Goal: Entertainment & Leisure: Consume media (video, audio)

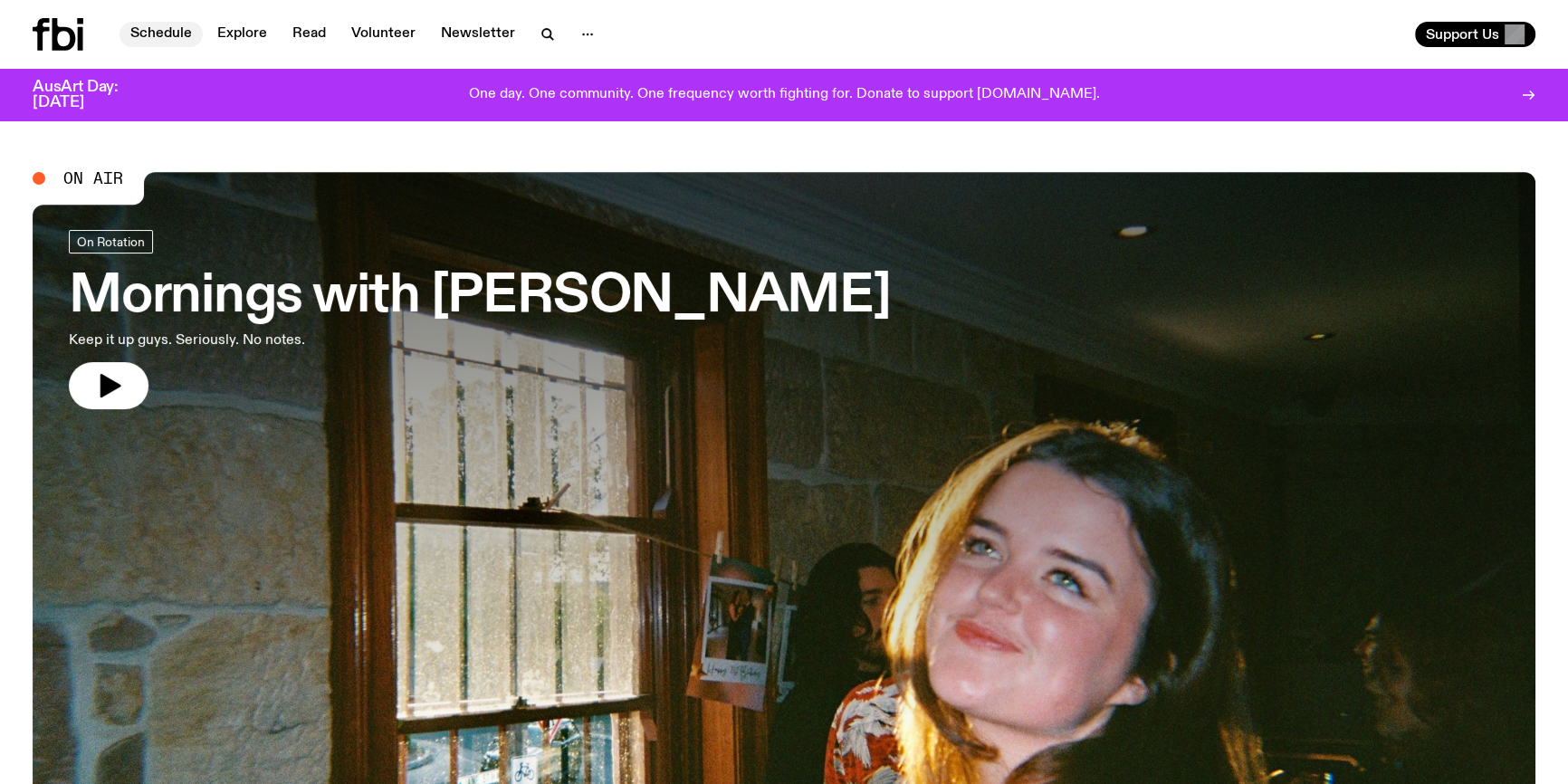
click at [161, 41] on link "Schedule" at bounding box center [161, 34] width 83 height 25
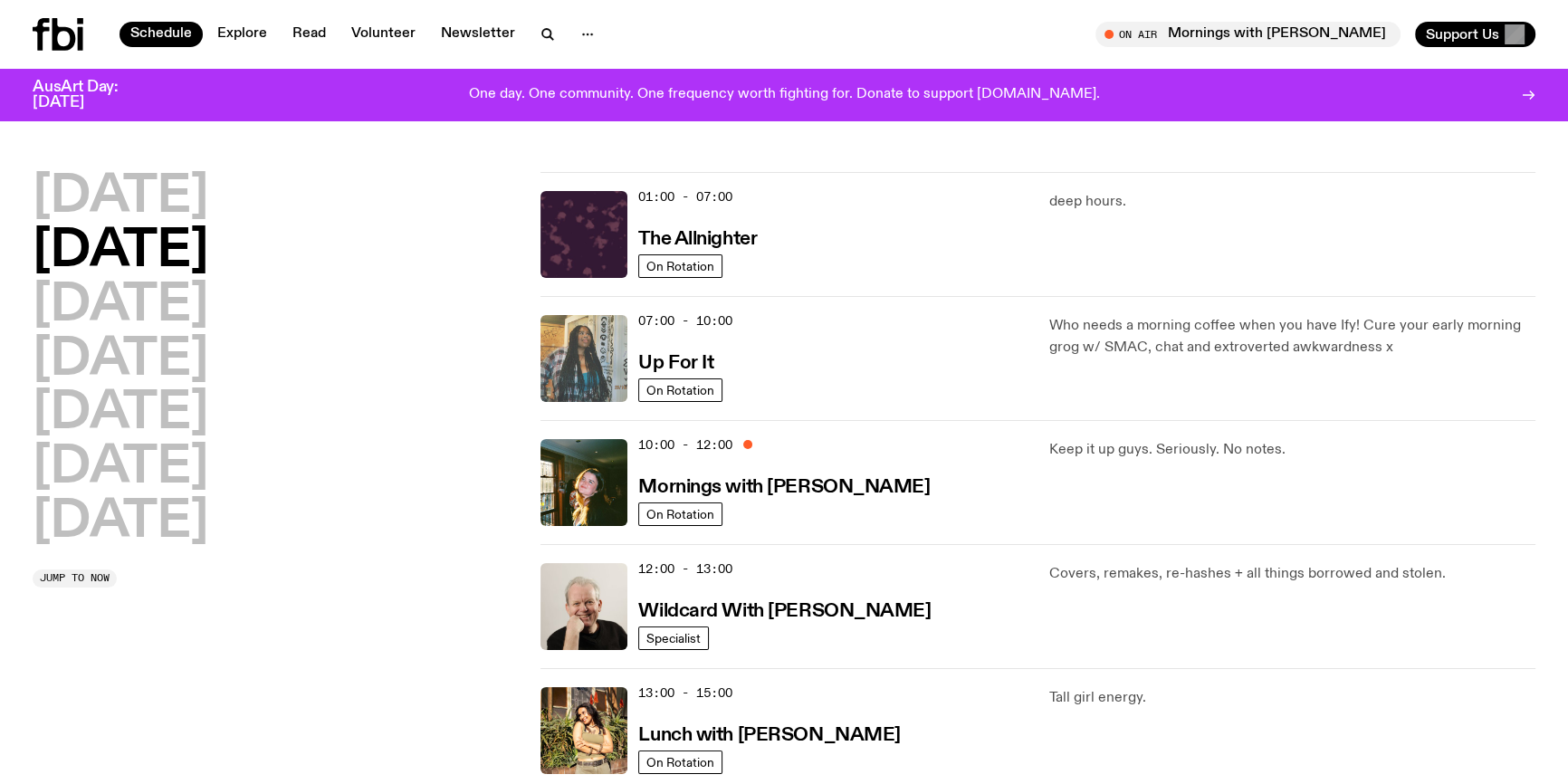
click at [583, 366] on img at bounding box center [584, 359] width 87 height 87
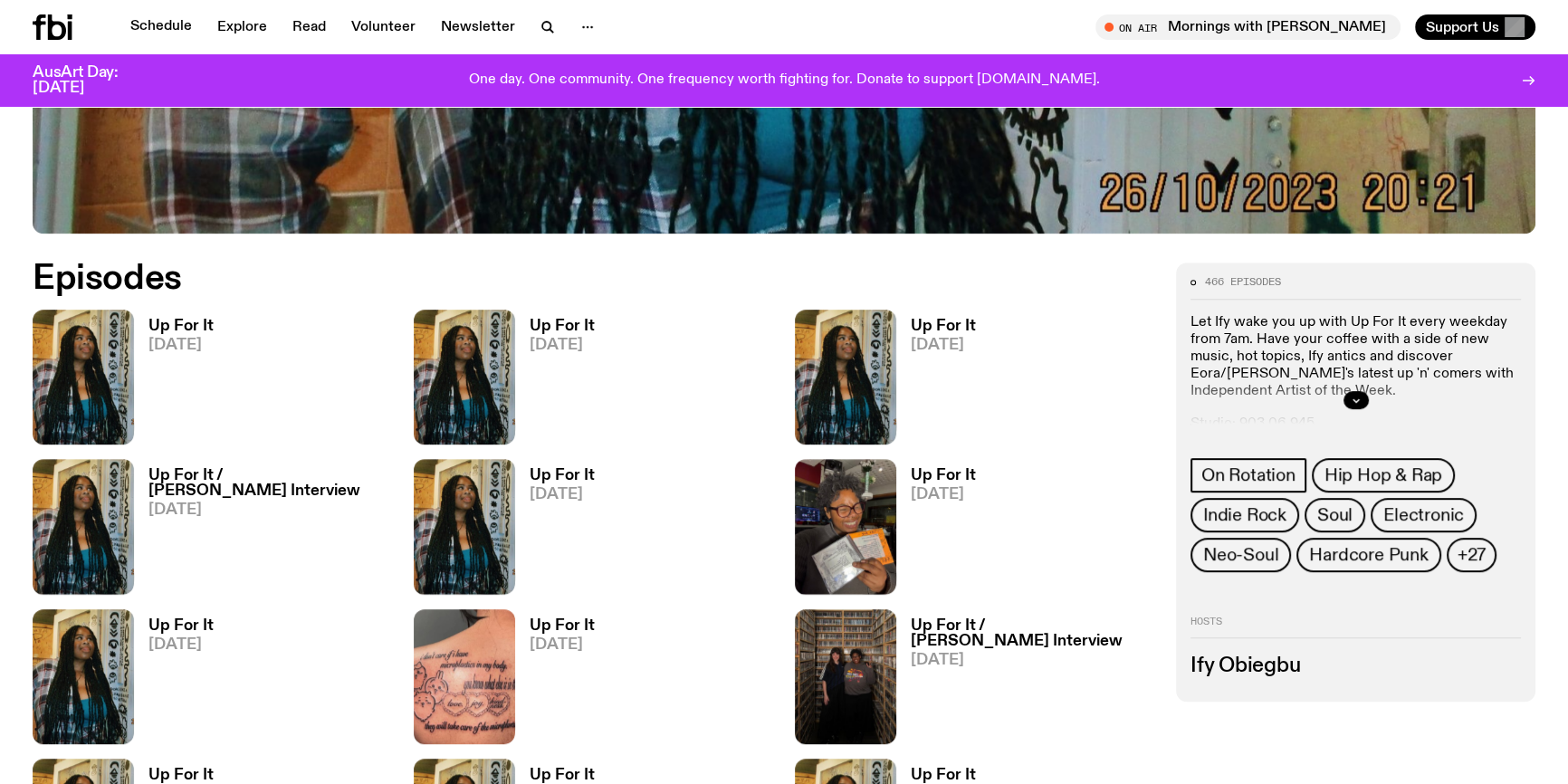
scroll to position [980, 0]
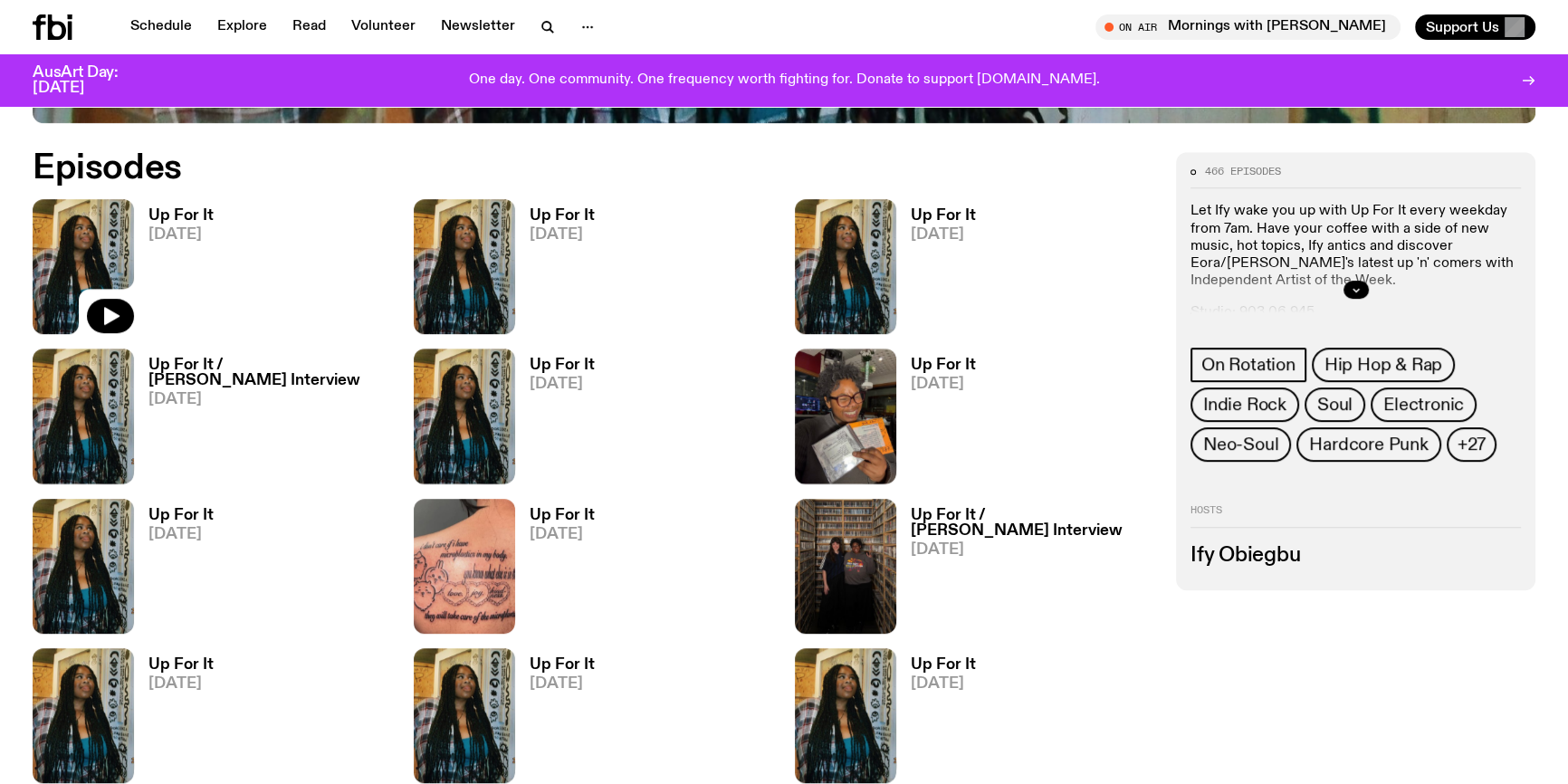
click at [82, 233] on img at bounding box center [83, 266] width 101 height 135
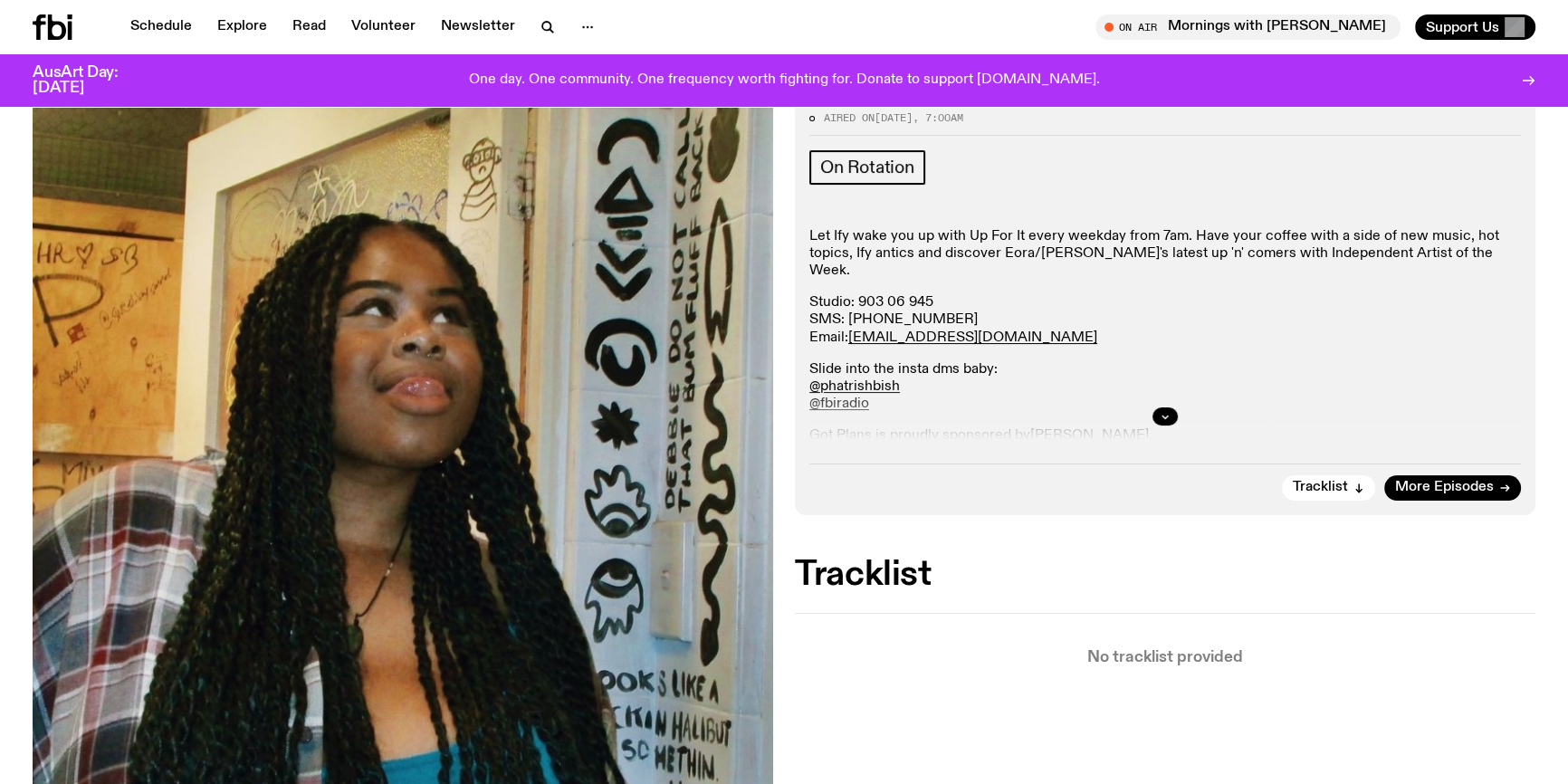
scroll to position [236, 0]
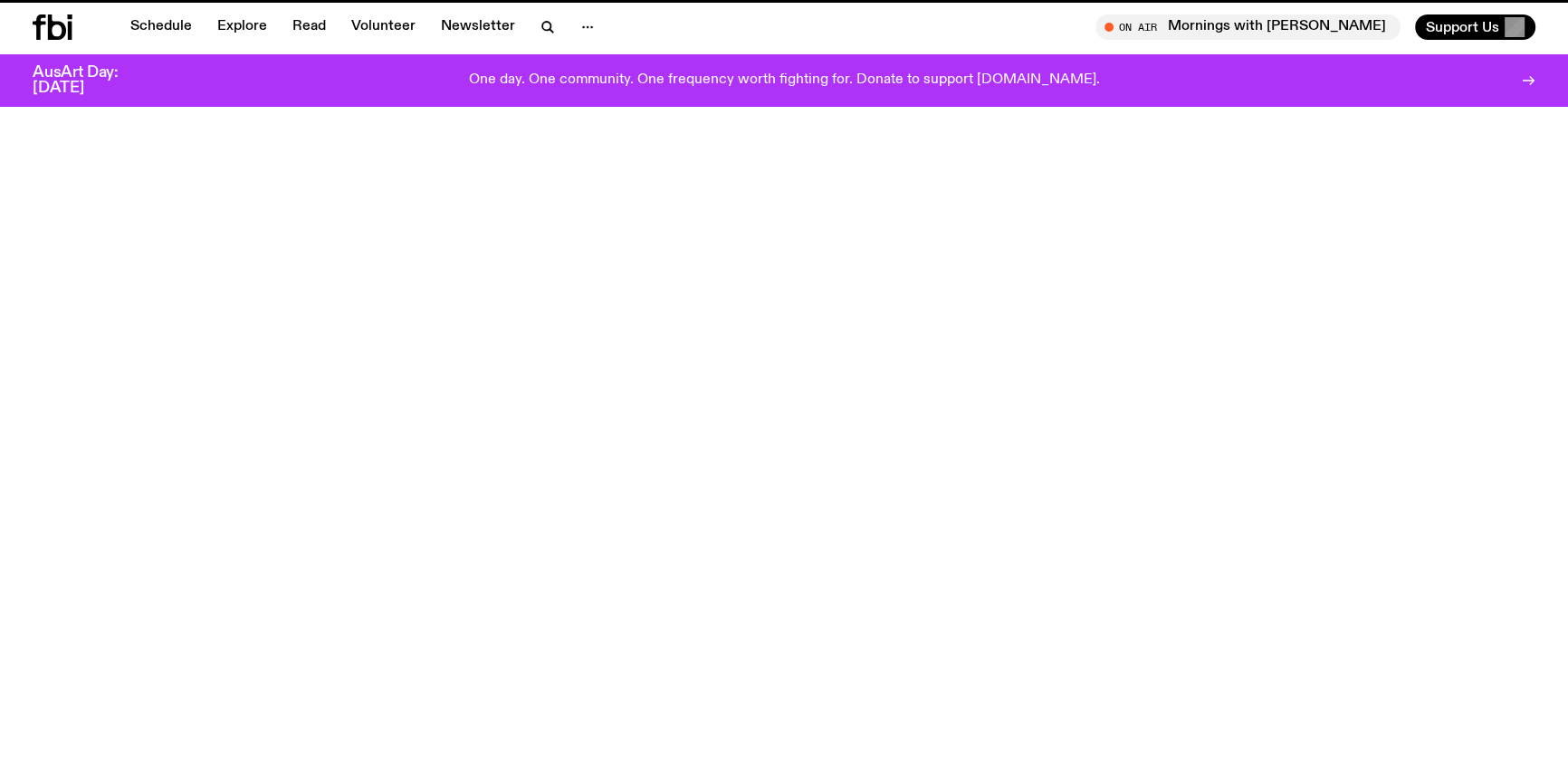
scroll to position [980, 0]
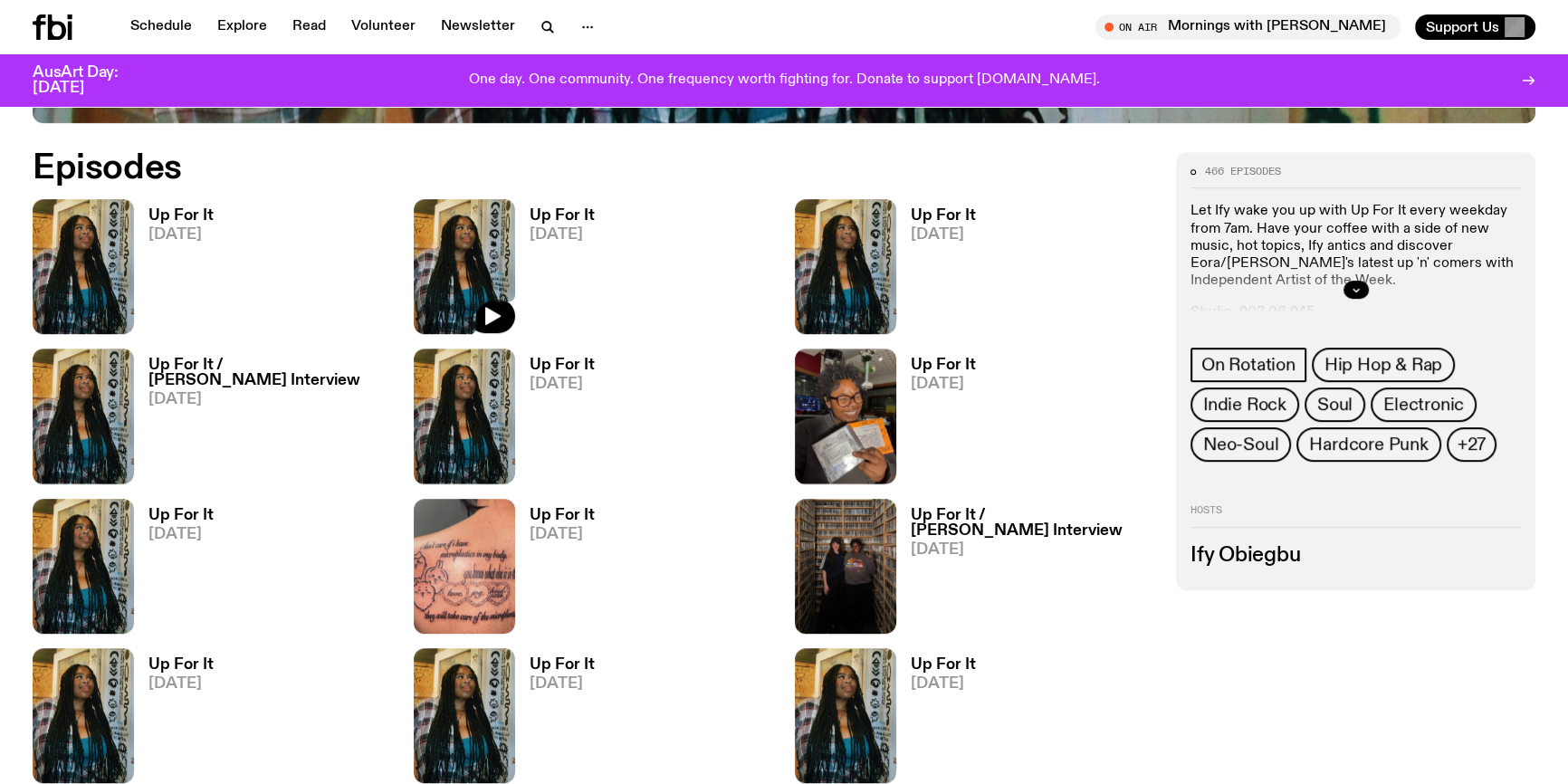
click at [435, 244] on img at bounding box center [465, 266] width 101 height 135
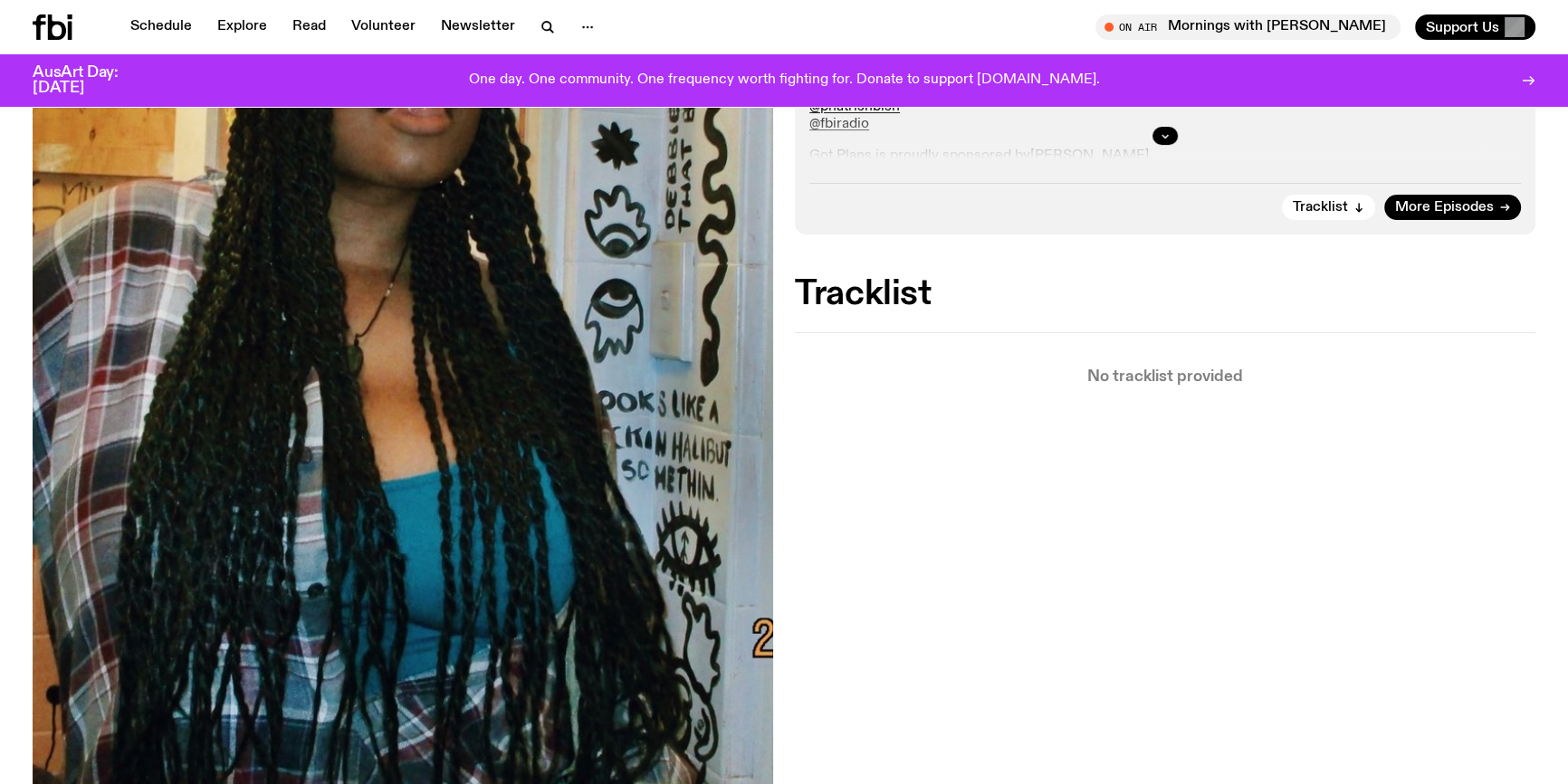
scroll to position [646, 0]
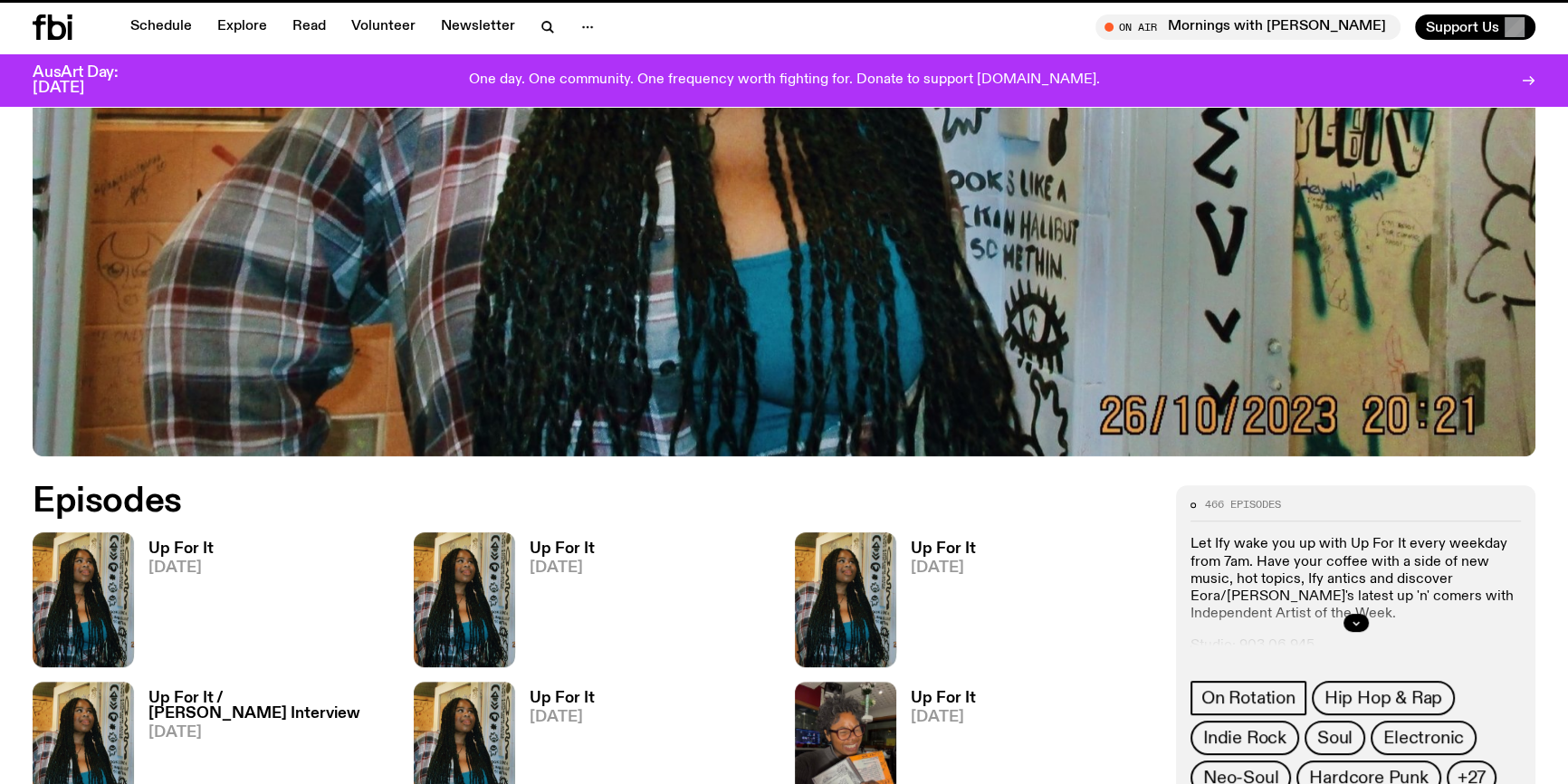
scroll to position [980, 0]
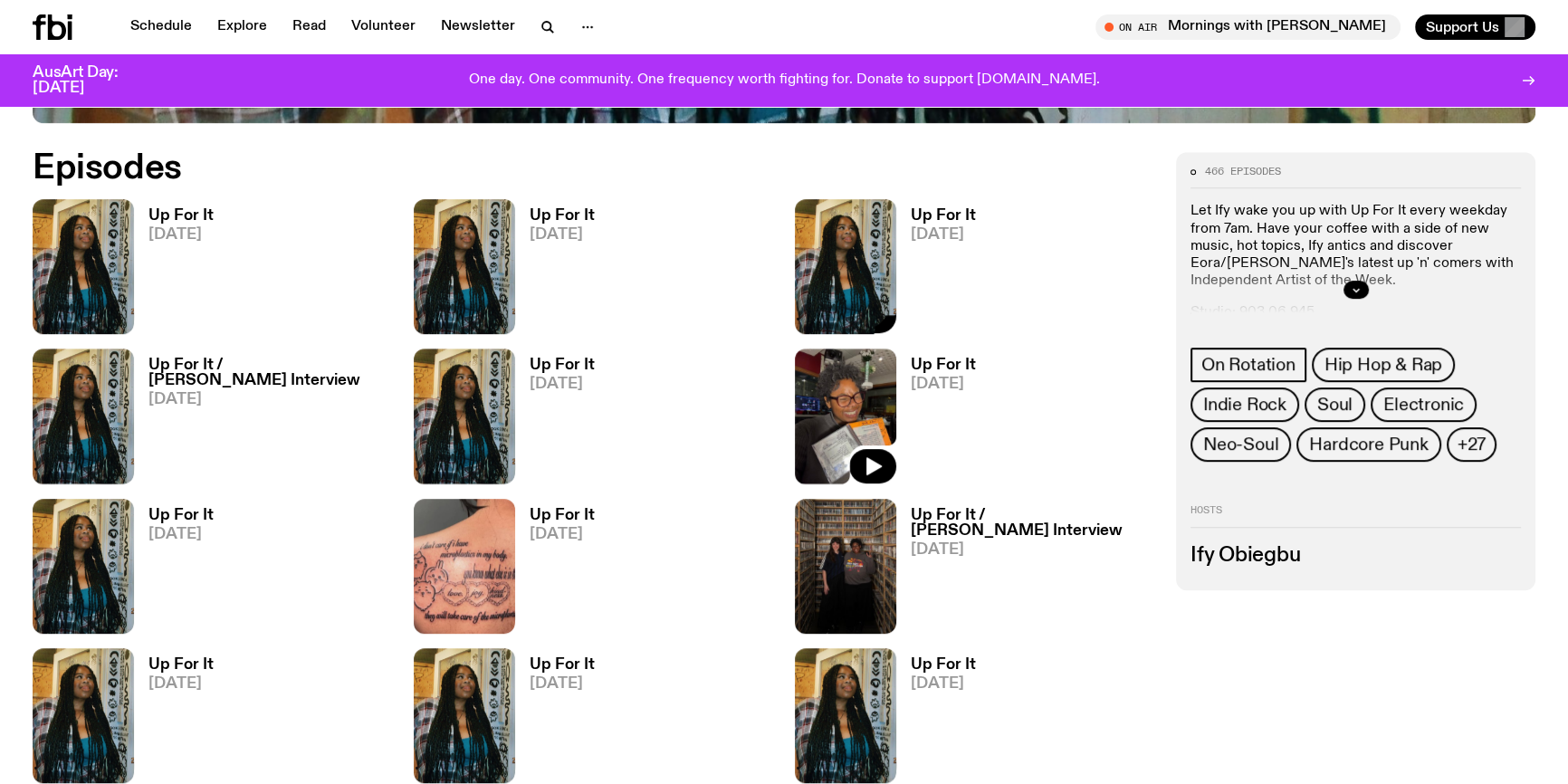
click at [849, 295] on div at bounding box center [846, 266] width 101 height 135
click at [834, 228] on img at bounding box center [846, 266] width 101 height 135
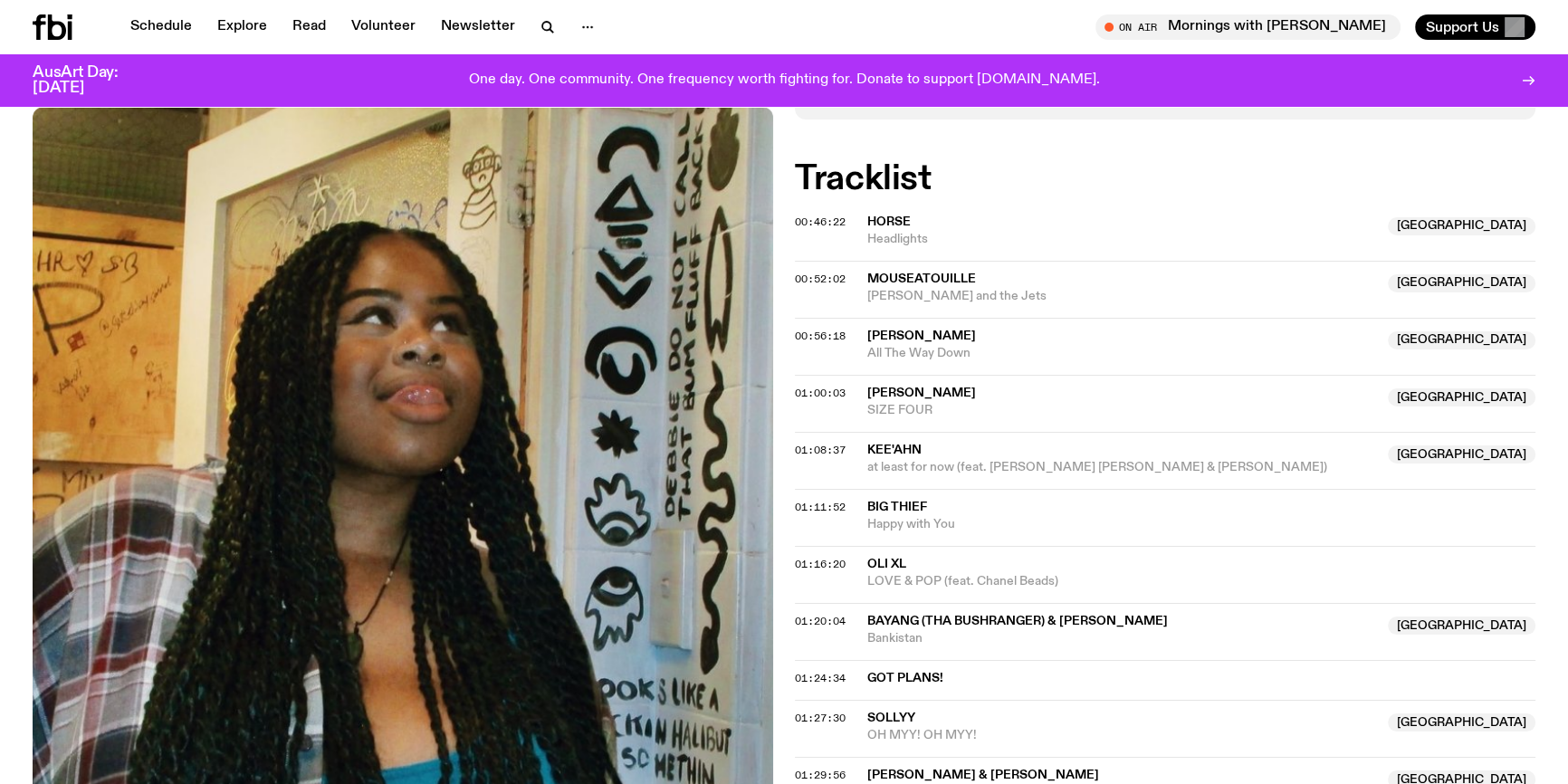
scroll to position [645, 0]
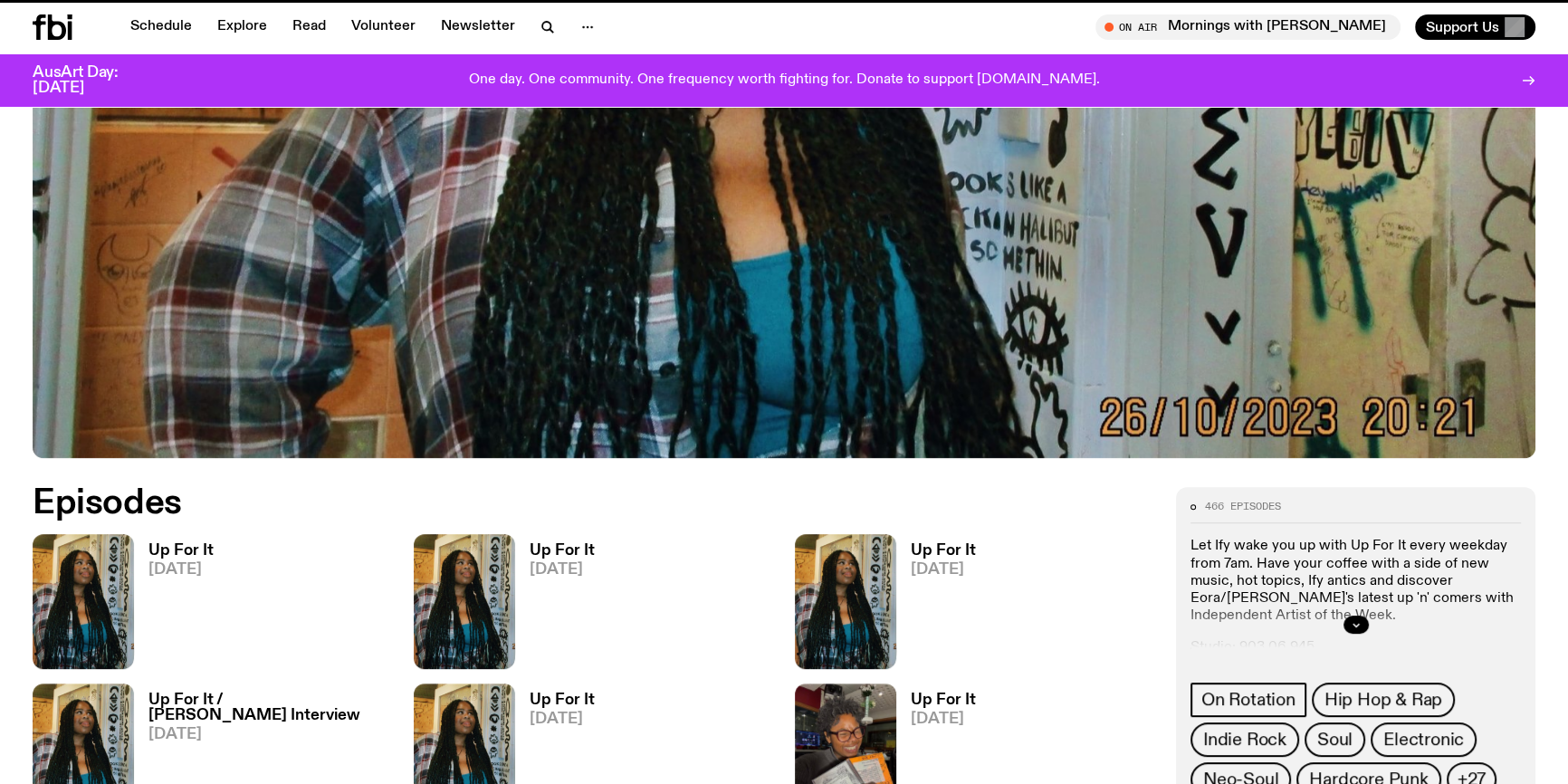
scroll to position [980, 0]
